Goal: Information Seeking & Learning: Learn about a topic

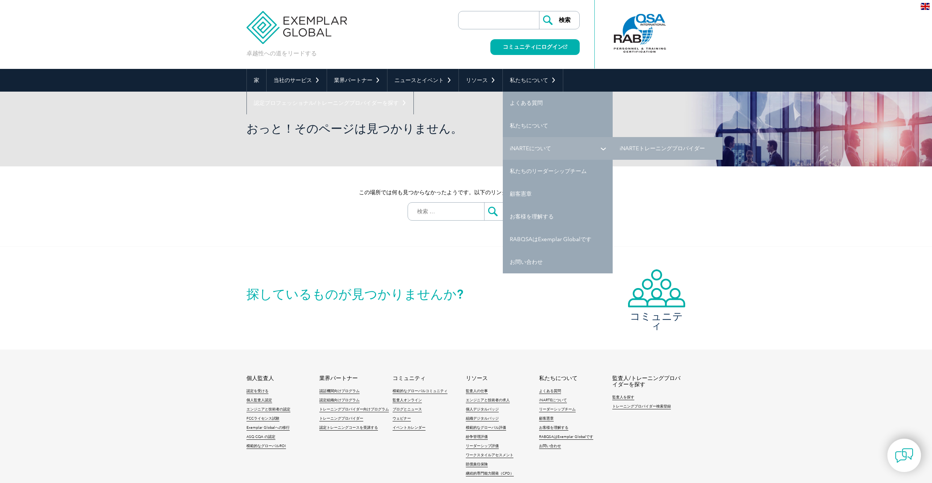
click at [592, 147] on link "iNARTEについて" at bounding box center [558, 148] width 110 height 23
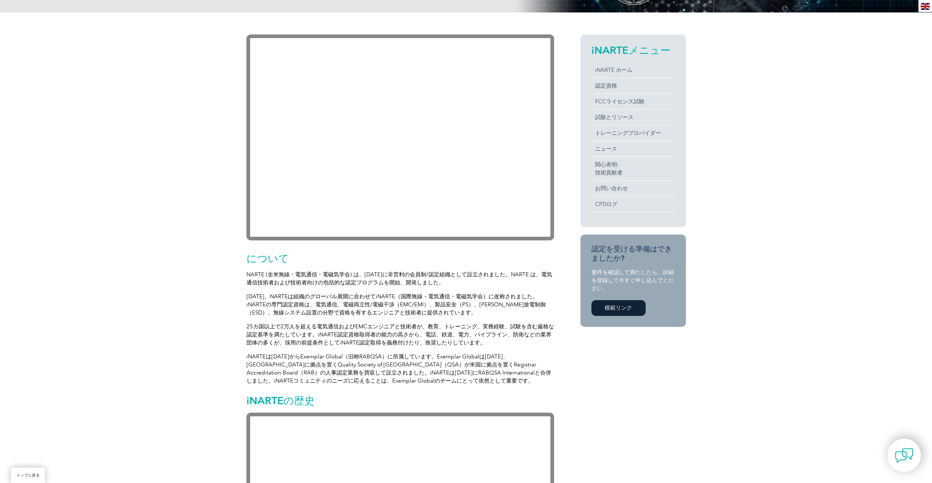
scroll to position [171, 0]
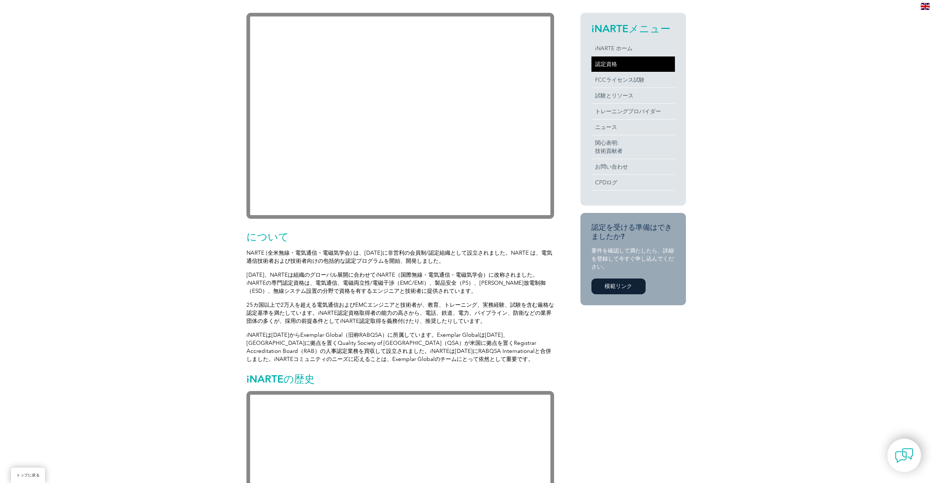
click at [609, 63] on font "認定資格" at bounding box center [606, 64] width 22 height 7
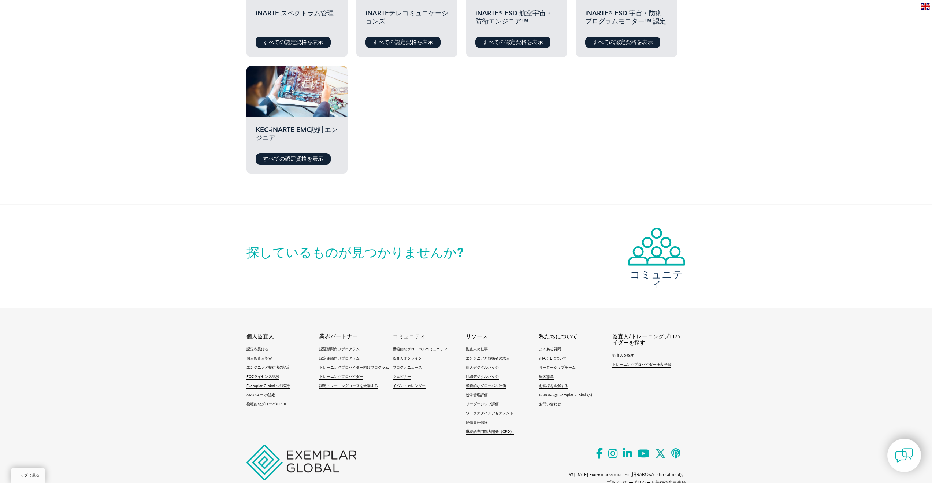
scroll to position [432, 0]
click at [323, 165] on link "すべての認定資格を表示" at bounding box center [293, 159] width 75 height 11
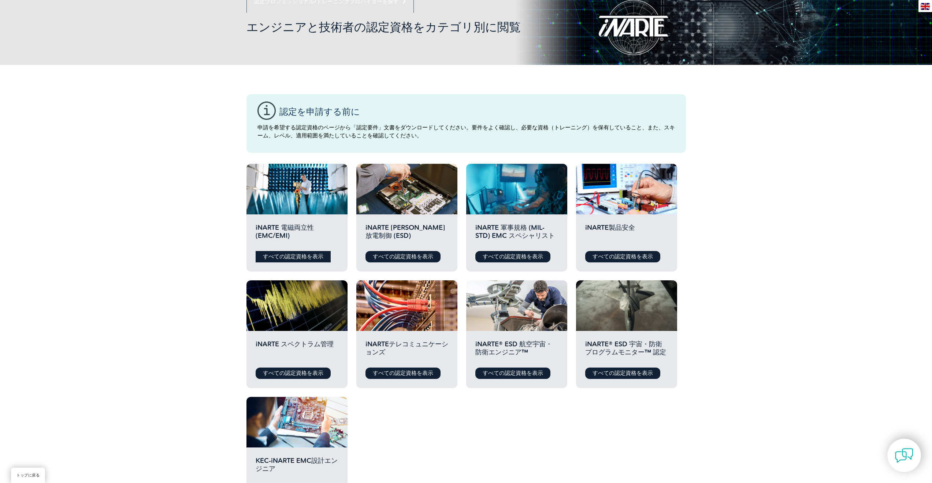
scroll to position [103, 0]
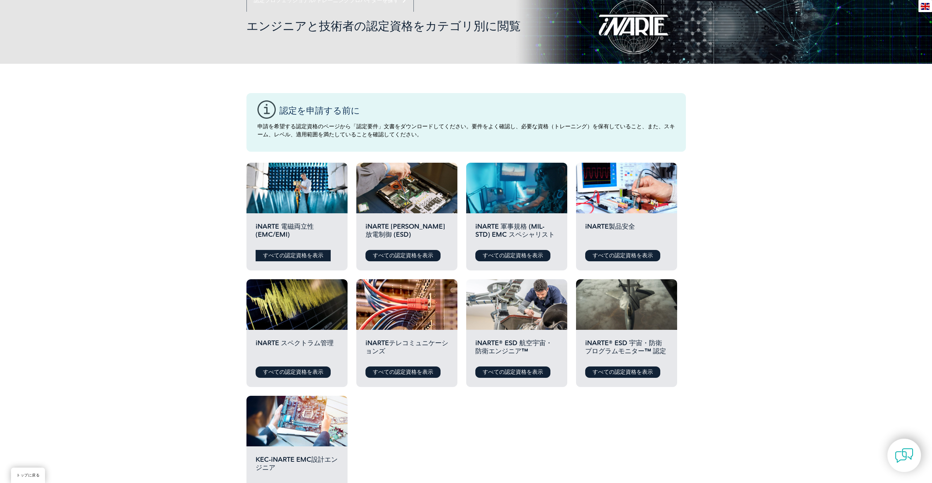
click at [298, 258] on font "すべての認定資格を表示" at bounding box center [293, 255] width 60 height 7
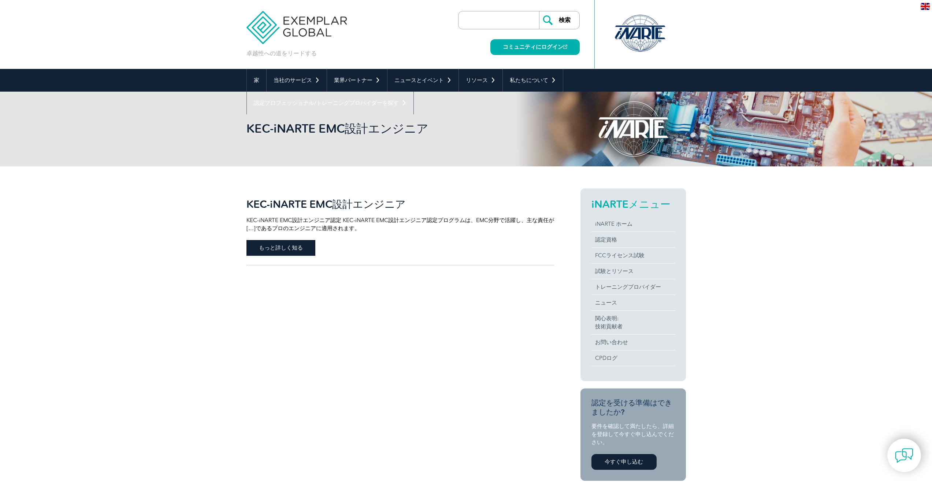
click at [265, 255] on span "もっと詳しく知る" at bounding box center [281, 248] width 69 height 16
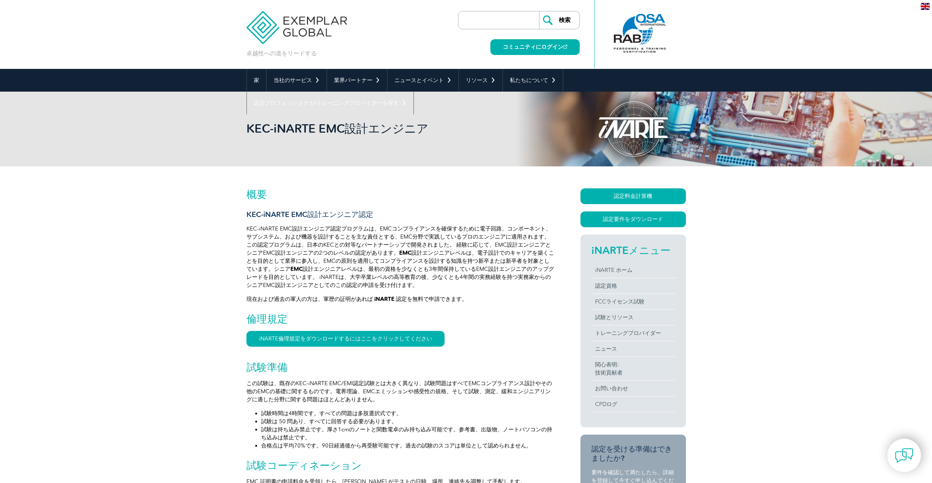
drag, startPoint x: 431, startPoint y: 246, endPoint x: 435, endPoint y: 244, distance: 4.3
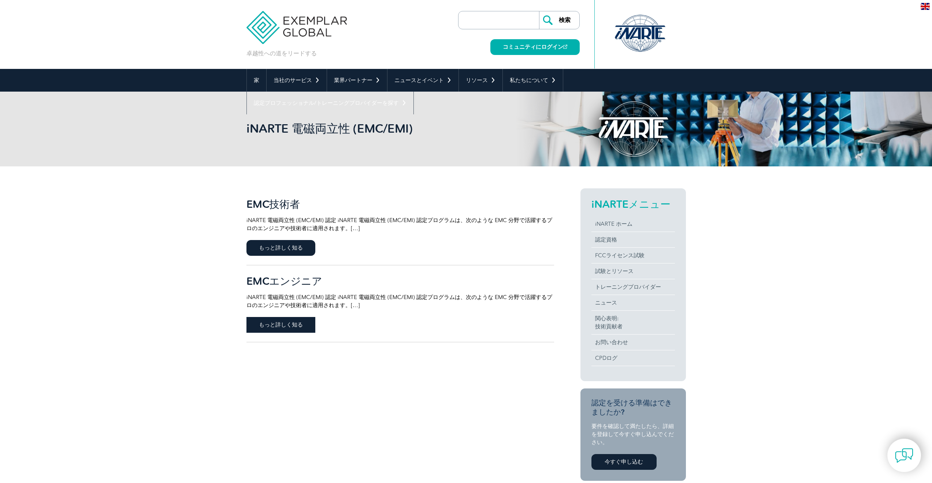
click at [300, 323] on span "もっと詳しく知る" at bounding box center [281, 325] width 69 height 16
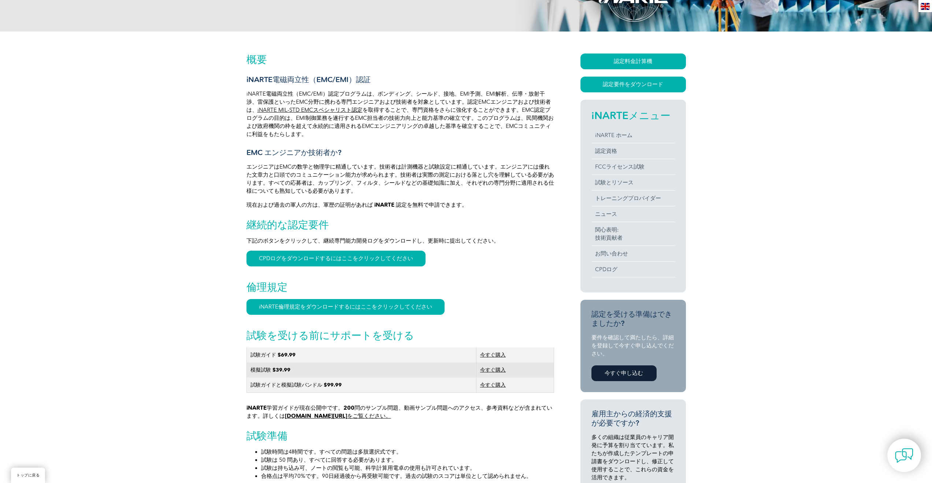
scroll to position [197, 0]
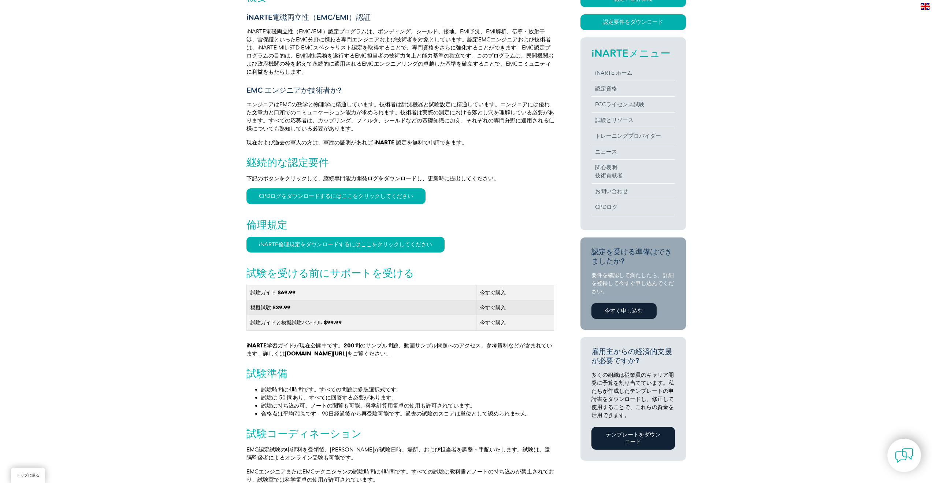
click at [494, 295] on font "今すぐ購入" at bounding box center [493, 292] width 26 height 6
click at [334, 357] on font "www.learnemc.com/inarteをご覧ください。" at bounding box center [338, 353] width 106 height 7
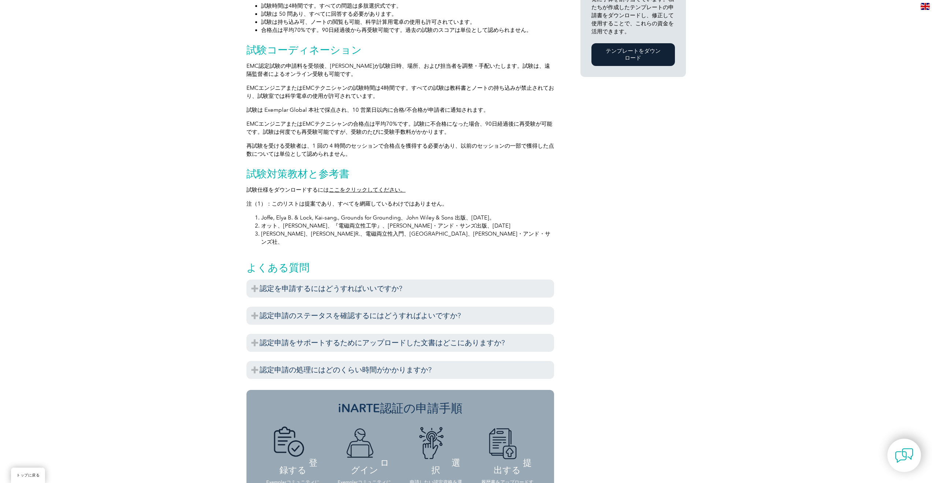
scroll to position [475, 0]
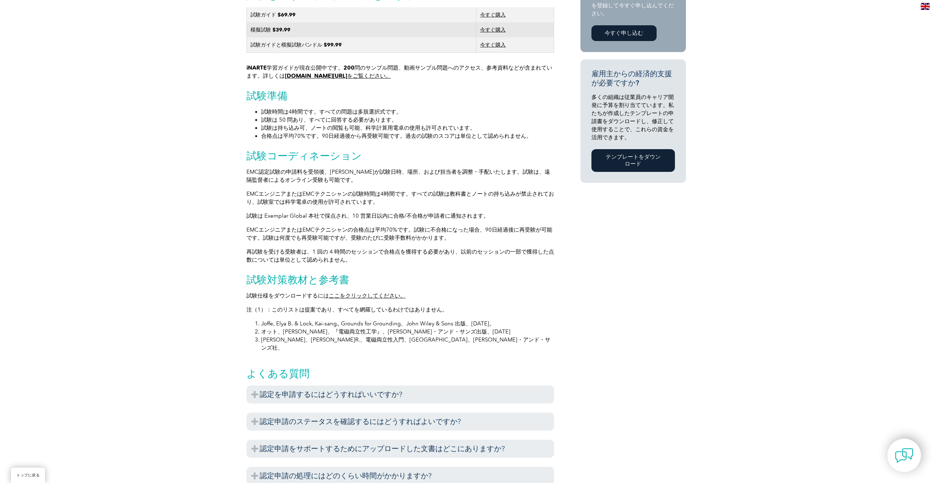
click at [390, 299] on font "ここをクリックしてください。" at bounding box center [367, 295] width 77 height 7
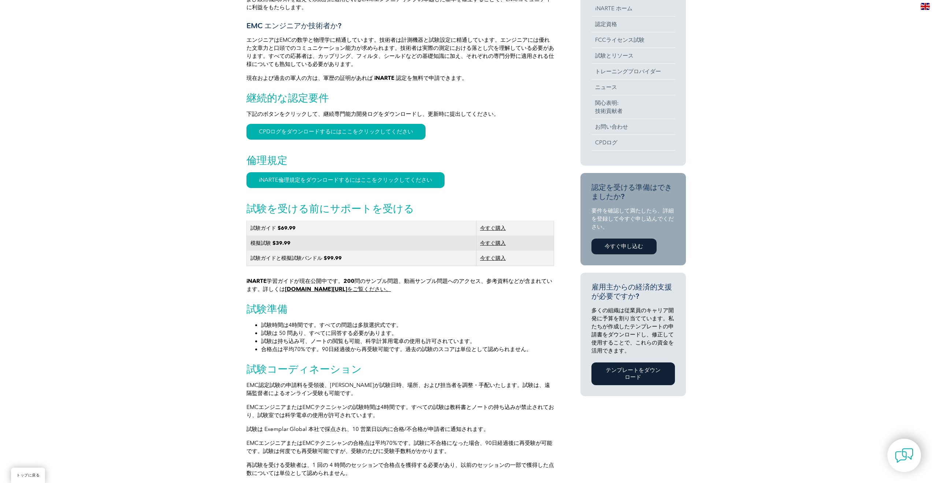
scroll to position [265, 0]
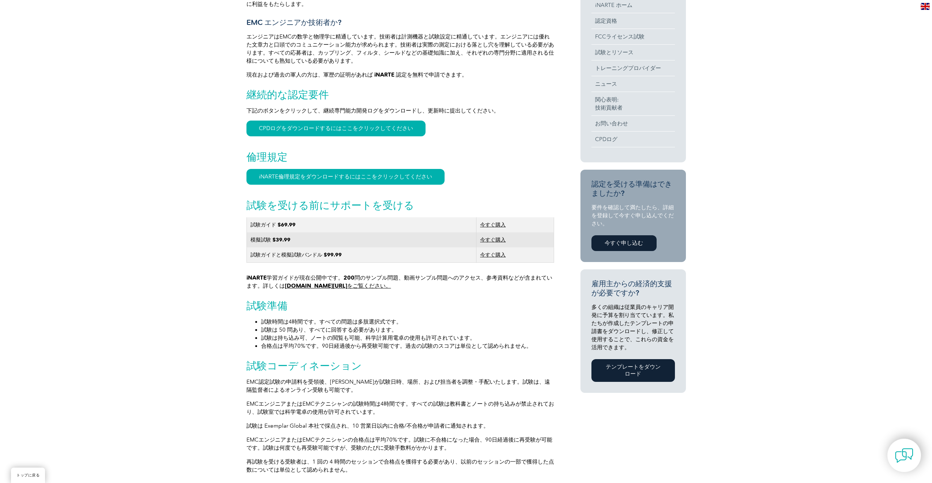
click at [493, 232] on td "今すぐ購入" at bounding box center [516, 224] width 78 height 15
click at [493, 228] on font "今すぐ購入" at bounding box center [493, 225] width 26 height 6
click at [375, 288] on font "www.learnemc.com/inarteをご覧ください。" at bounding box center [338, 285] width 106 height 7
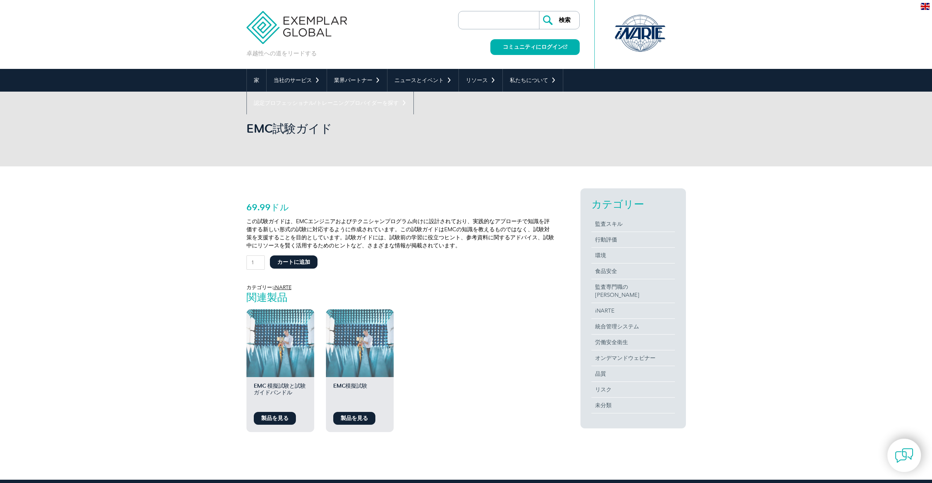
drag, startPoint x: 489, startPoint y: 298, endPoint x: 494, endPoint y: 295, distance: 5.2
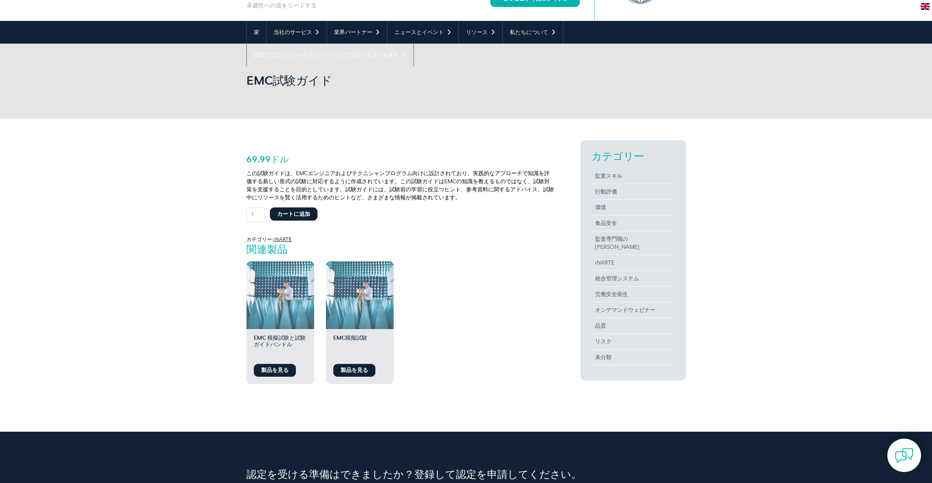
scroll to position [63, 0]
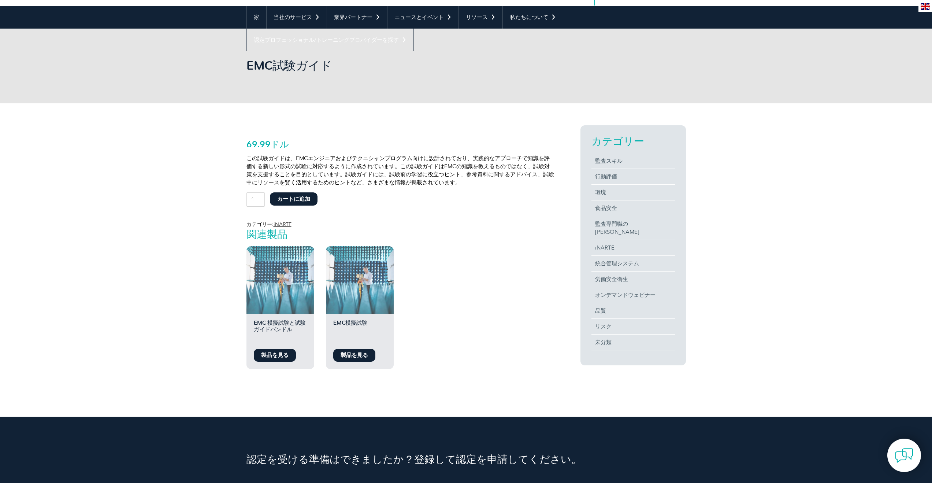
click at [284, 358] on font "製品を見る" at bounding box center [274, 355] width 27 height 7
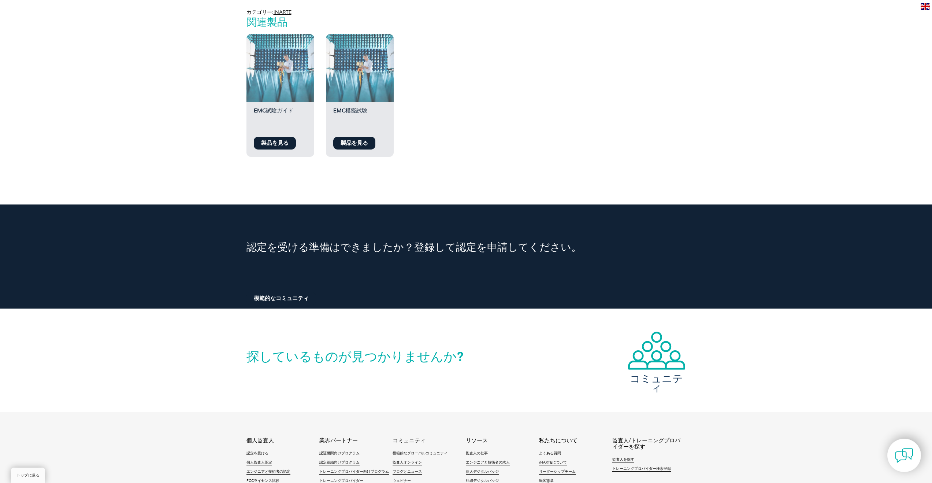
scroll to position [460, 0]
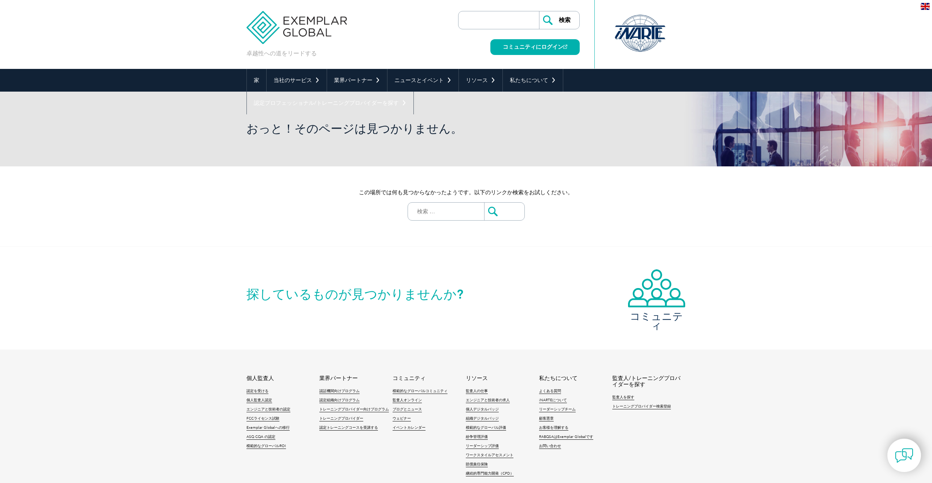
drag, startPoint x: 391, startPoint y: 274, endPoint x: 385, endPoint y: 274, distance: 5.5
